Goal: Transaction & Acquisition: Purchase product/service

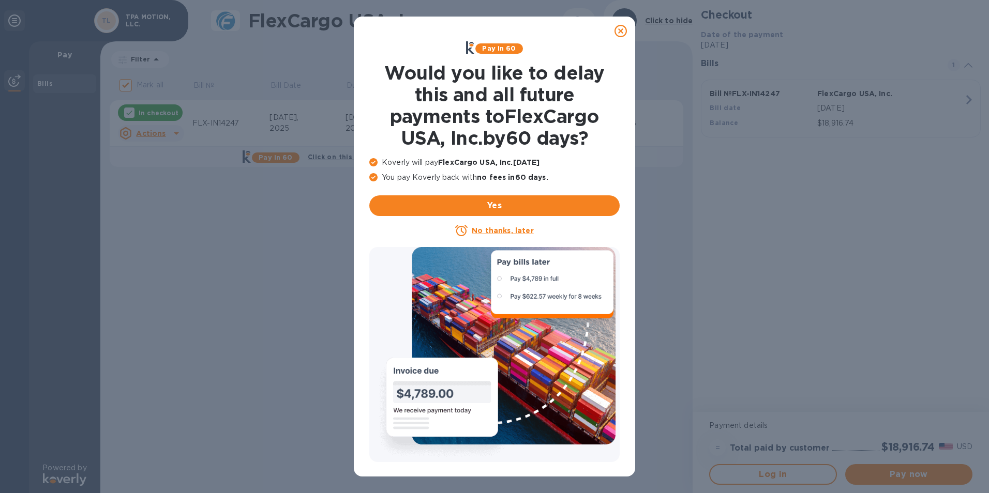
click at [623, 33] on icon at bounding box center [621, 31] width 12 height 12
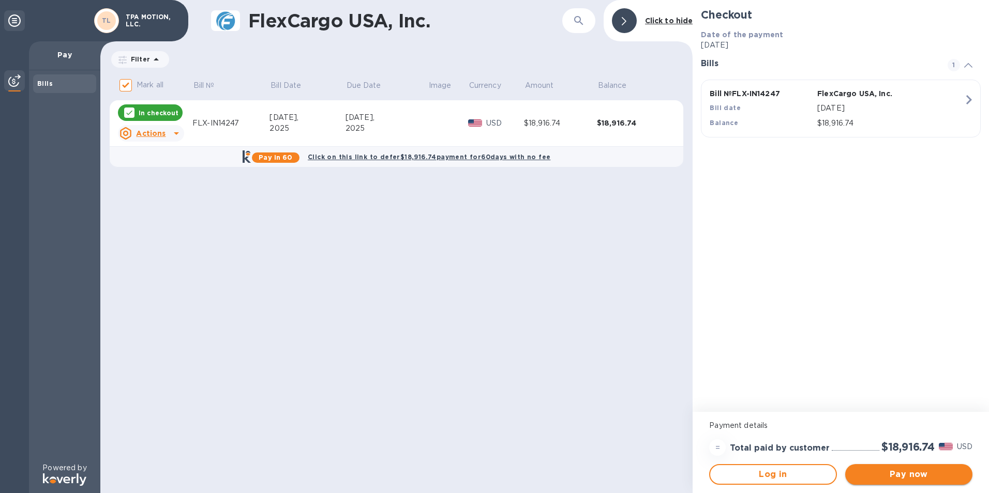
click at [885, 472] on span "Pay now" at bounding box center [909, 475] width 111 height 12
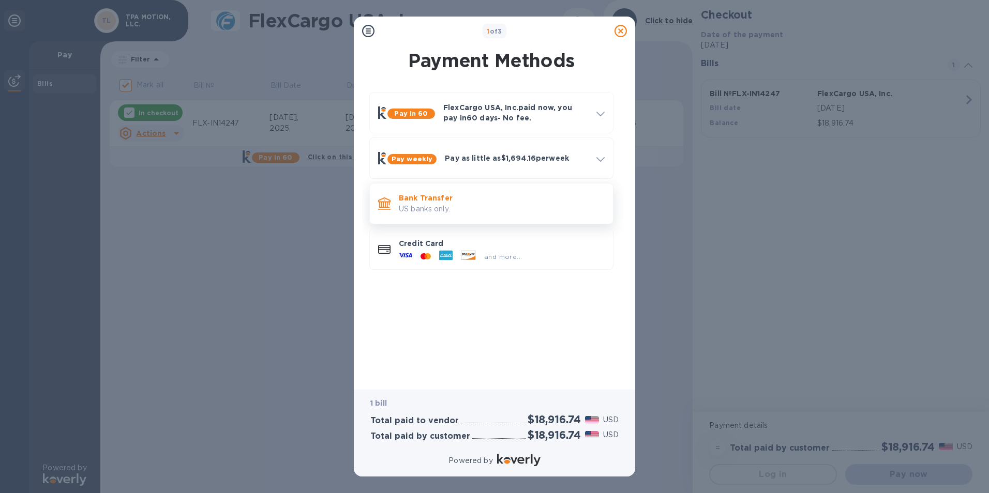
click at [438, 210] on p "US banks only." at bounding box center [502, 209] width 206 height 11
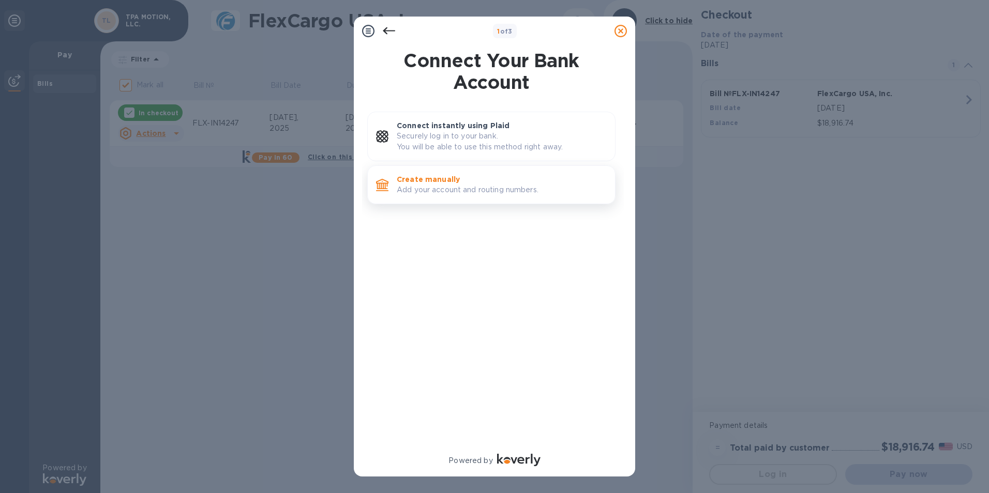
click at [453, 191] on p "Add your account and routing numbers." at bounding box center [502, 190] width 210 height 11
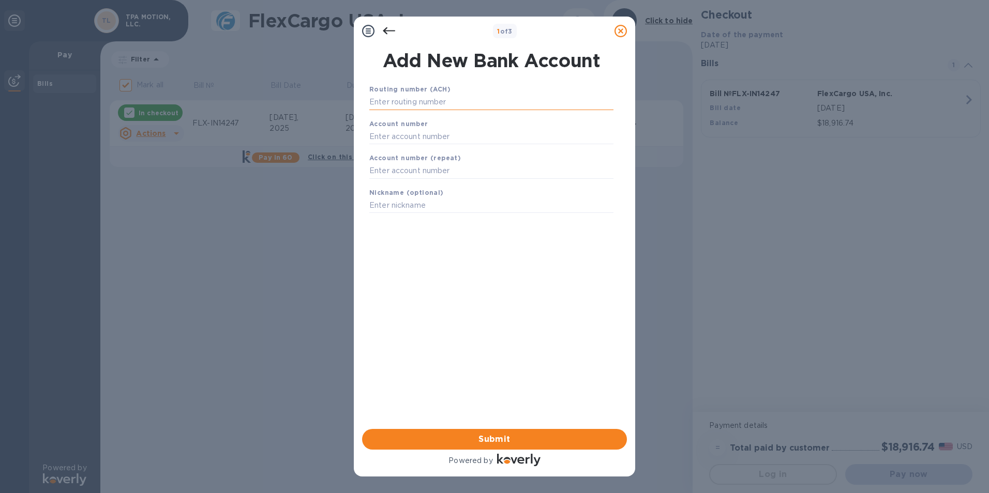
click at [400, 99] on input "text" at bounding box center [491, 103] width 244 height 16
type input "054000030"
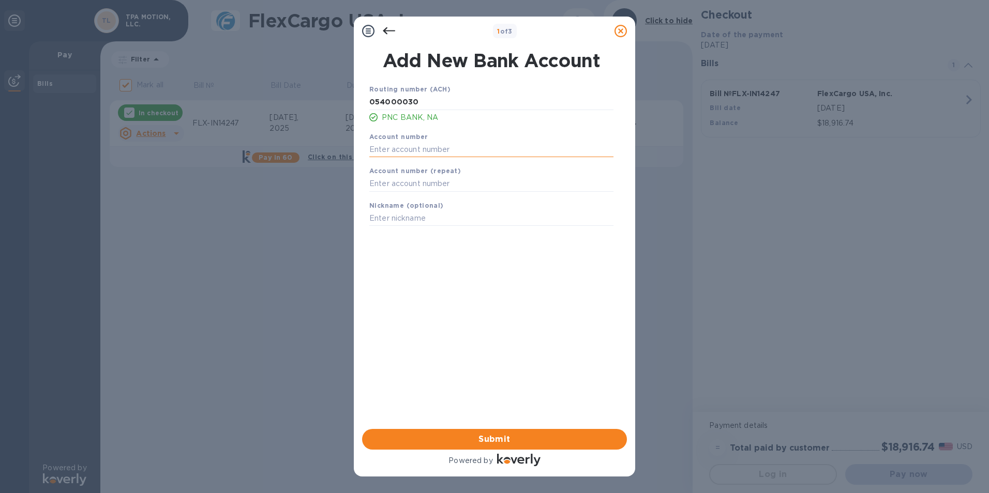
click at [394, 151] on input "text" at bounding box center [491, 150] width 244 height 16
type input "5516070627"
click at [390, 185] on input "text" at bounding box center [491, 184] width 244 height 16
type input "5516070627"
click at [385, 217] on input "text" at bounding box center [491, 219] width 244 height 16
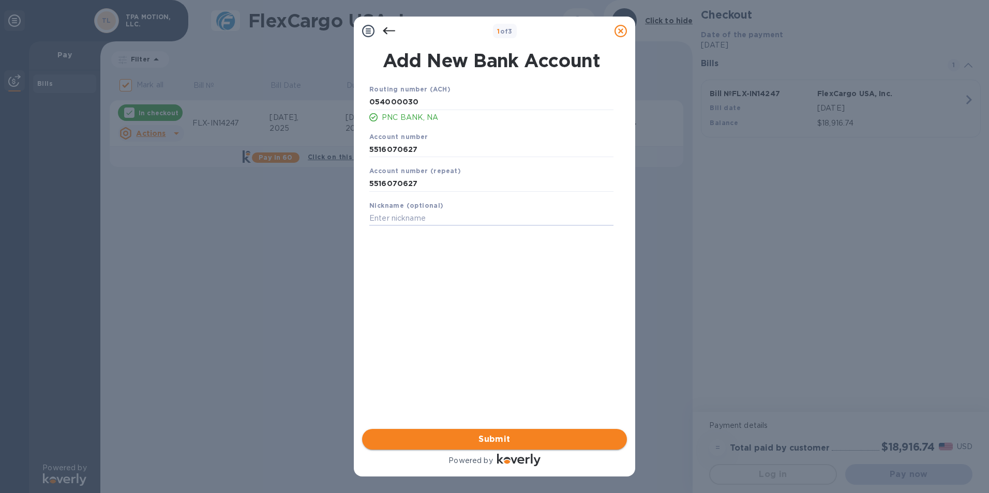
click at [486, 438] on span "Submit" at bounding box center [494, 439] width 248 height 12
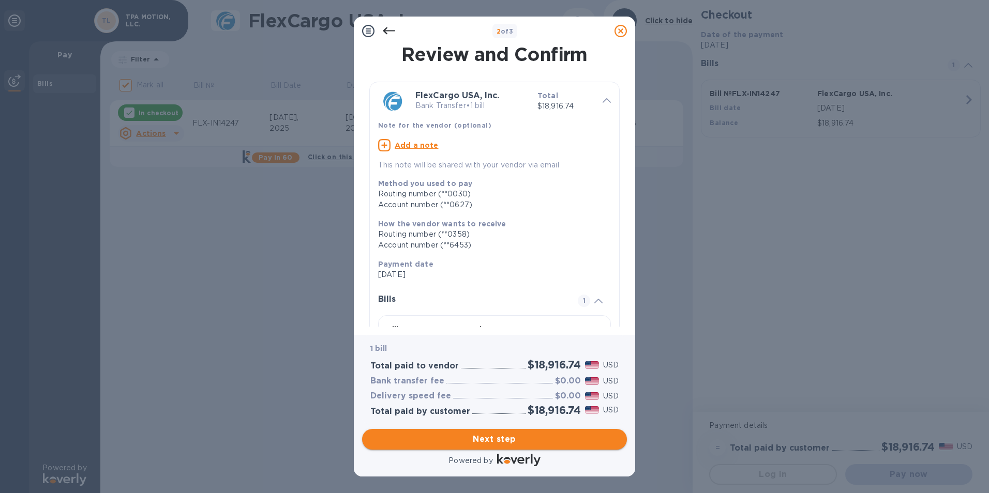
click at [497, 439] on span "Next step" at bounding box center [494, 439] width 248 height 12
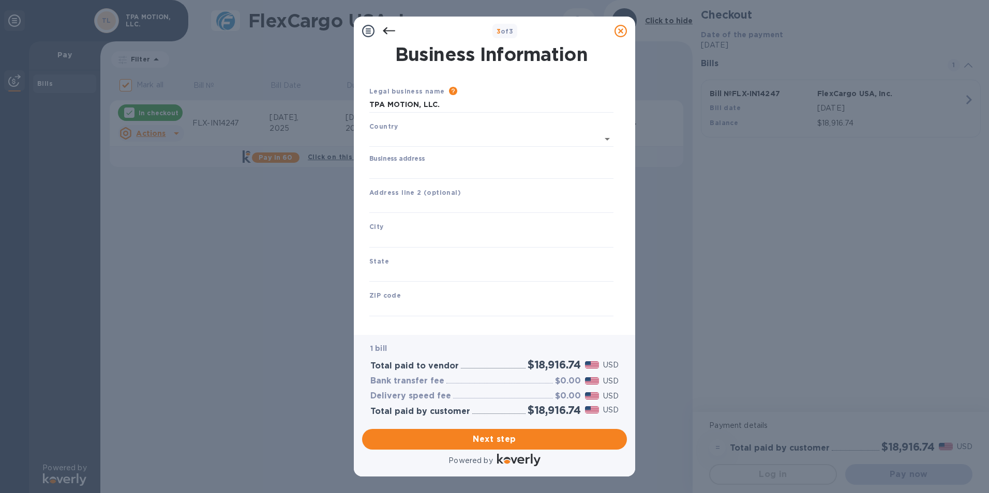
type input "[GEOGRAPHIC_DATA]"
click at [411, 172] on input "Business address" at bounding box center [491, 169] width 244 height 16
type input "[STREET_ADDRESS]"
type input "[GEOGRAPHIC_DATA]"
type input "SC"
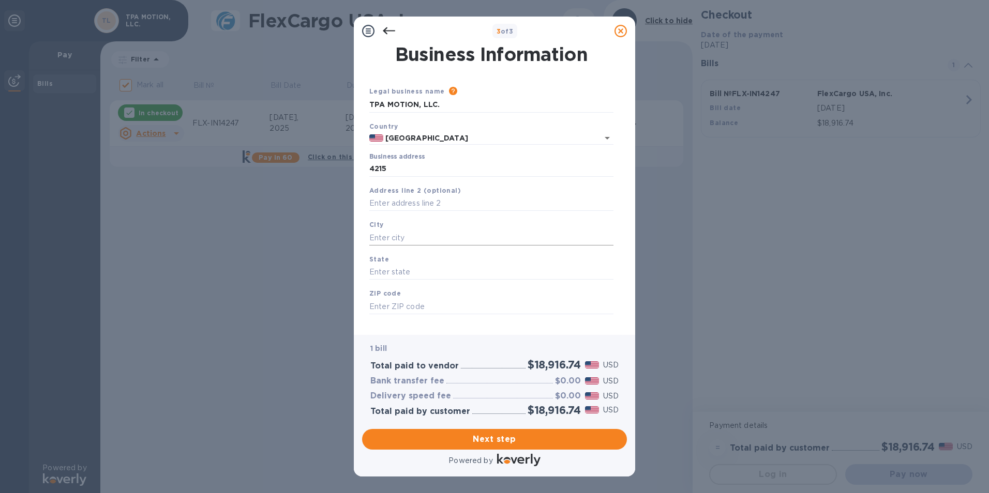
type input "29708"
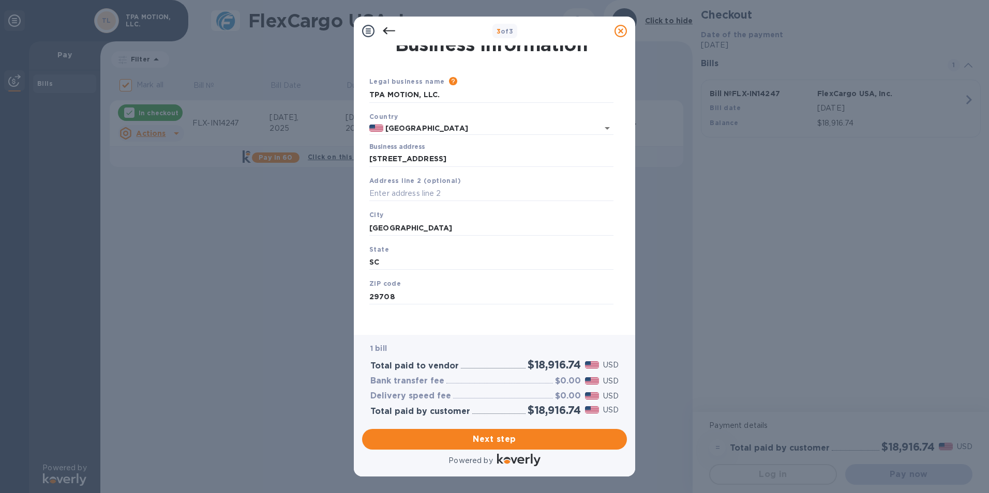
scroll to position [12, 0]
click at [482, 441] on span "Next step" at bounding box center [494, 439] width 248 height 12
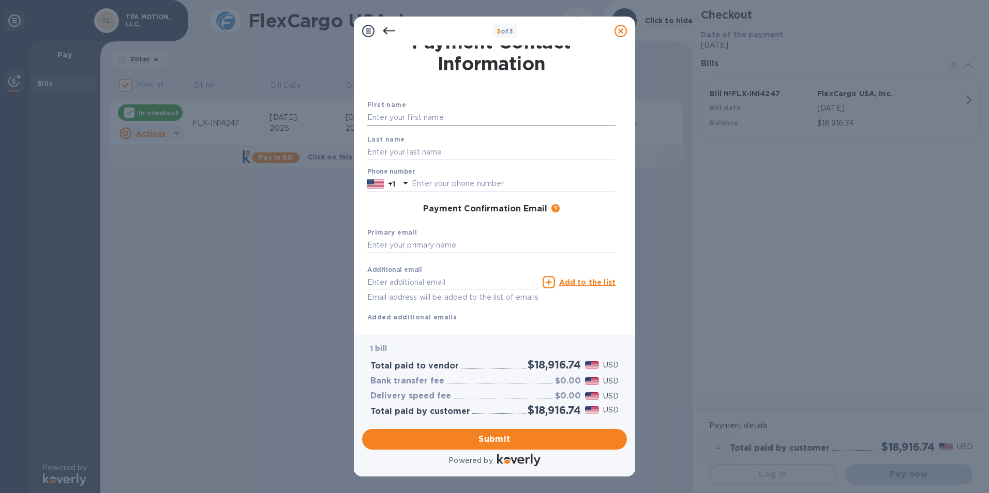
click at [380, 118] on input "text" at bounding box center [491, 118] width 248 height 16
type input "TPA Motion"
click at [385, 157] on input "text" at bounding box center [491, 152] width 248 height 16
type input "[PERSON_NAME]"
click at [415, 182] on input "text" at bounding box center [514, 184] width 204 height 16
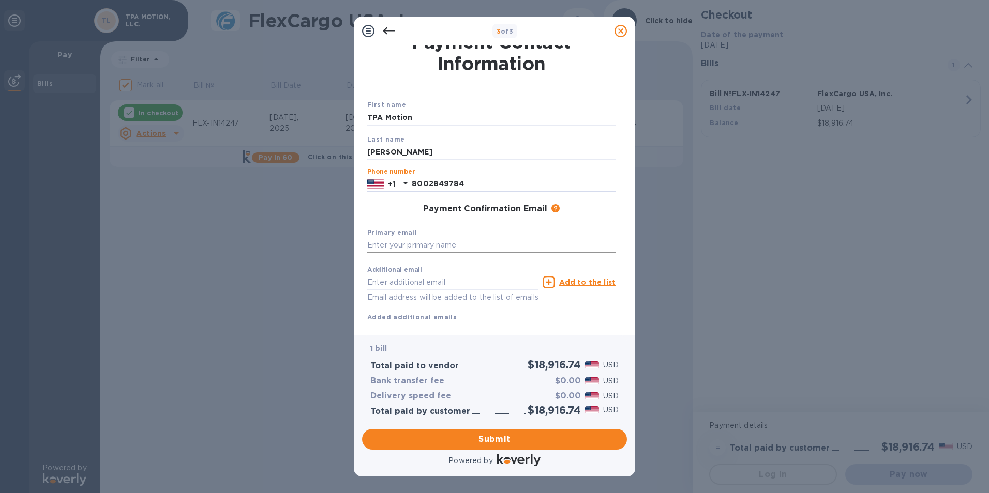
type input "8002849784"
click at [400, 247] on input "text" at bounding box center [491, 246] width 248 height 16
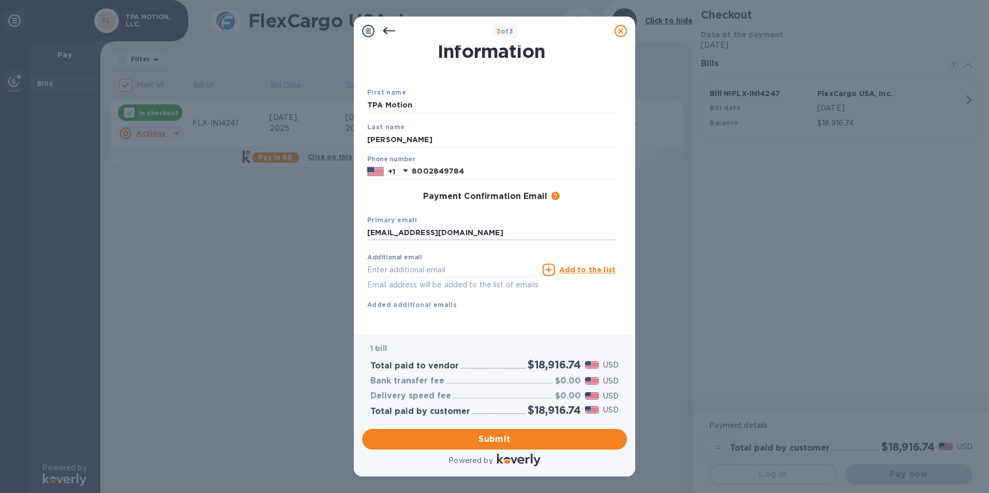
scroll to position [37, 0]
type input "[EMAIL_ADDRESS][DOMAIN_NAME]"
click at [387, 262] on input "text" at bounding box center [452, 270] width 171 height 16
type input "r"
click at [514, 439] on span "Submit" at bounding box center [494, 439] width 248 height 12
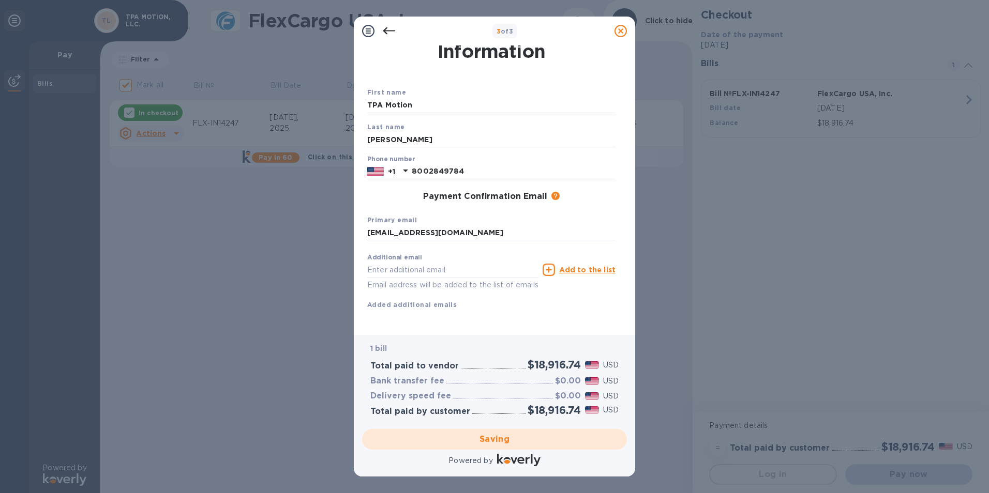
checkbox input "false"
